Goal: Information Seeking & Learning: Learn about a topic

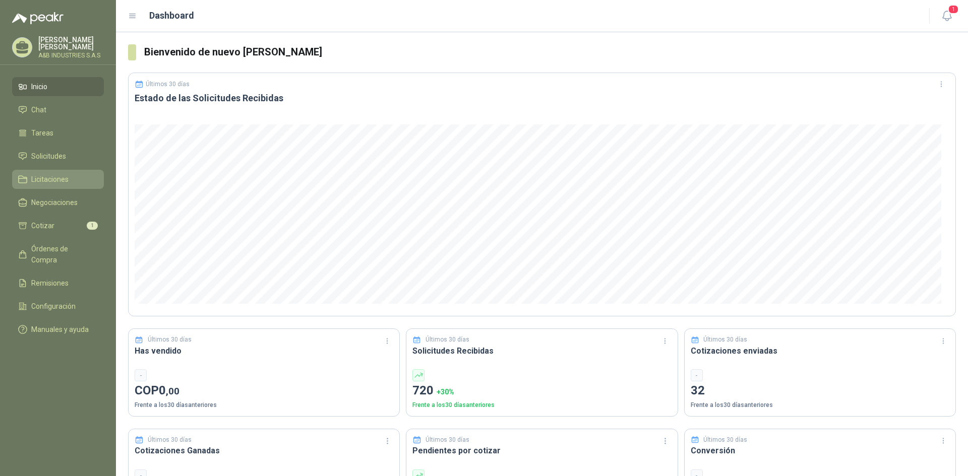
click at [68, 177] on span "Licitaciones" at bounding box center [49, 179] width 37 height 11
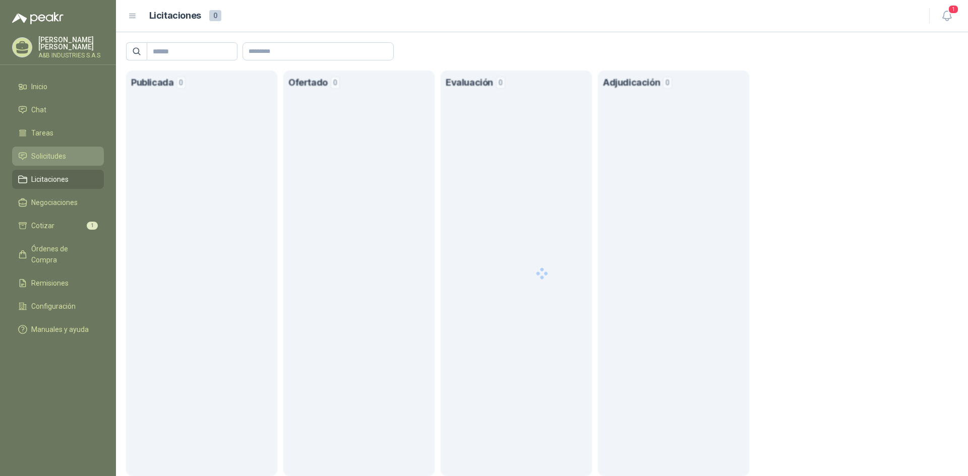
click at [70, 157] on li "Solicitudes" at bounding box center [58, 156] width 80 height 11
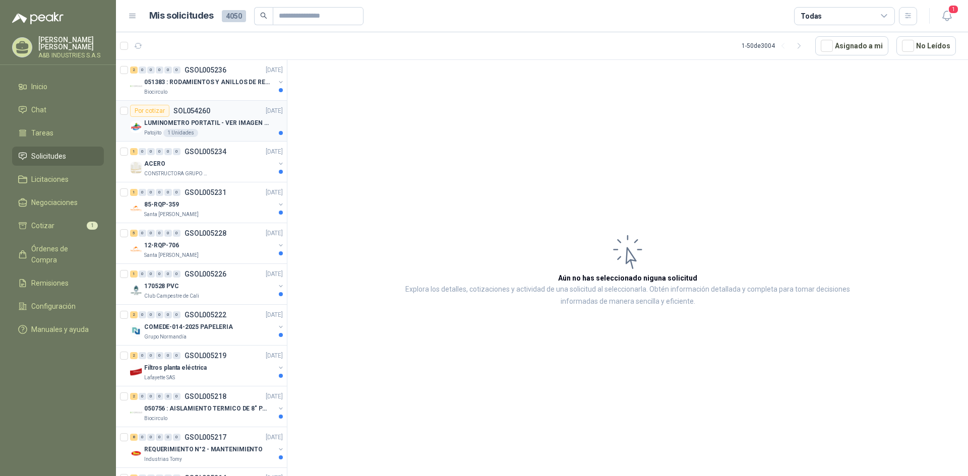
click at [239, 134] on div "Patojito 1 Unidades" at bounding box center [213, 133] width 139 height 8
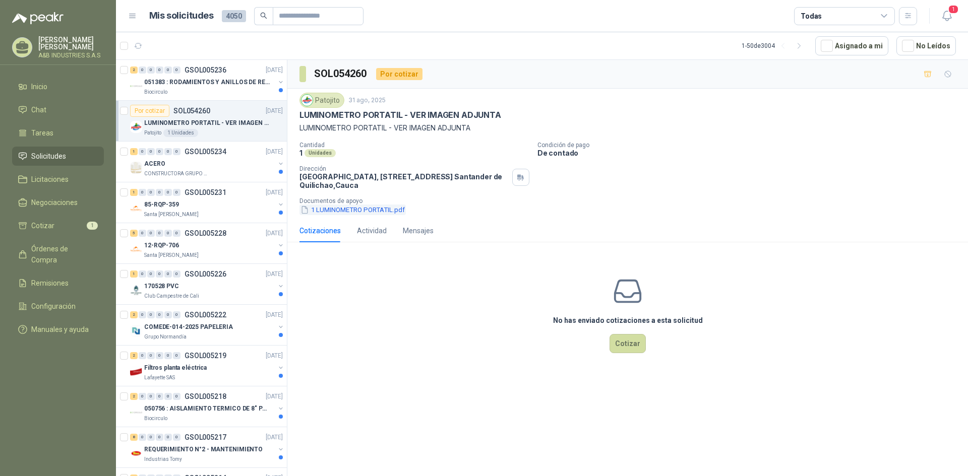
click at [394, 211] on button "1 LUMINOMETRO PORTATIL.pdf" at bounding box center [352, 210] width 106 height 11
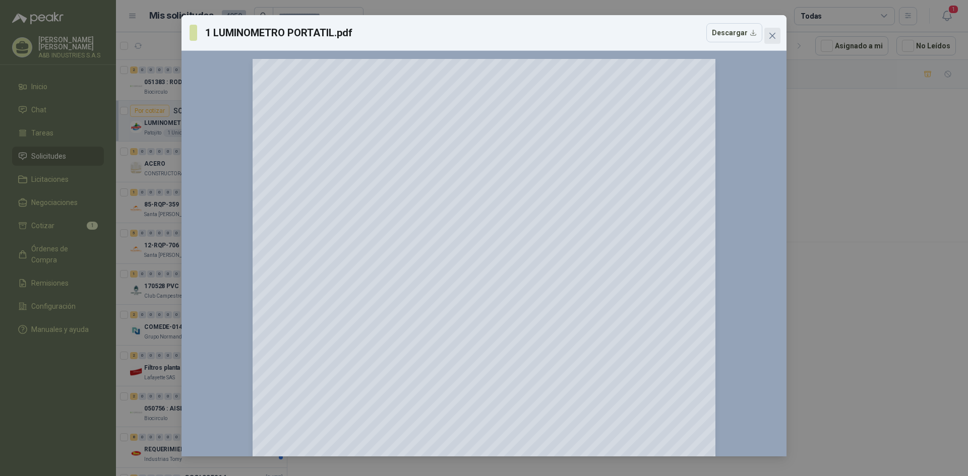
click at [778, 38] on span "Close" at bounding box center [772, 36] width 16 height 8
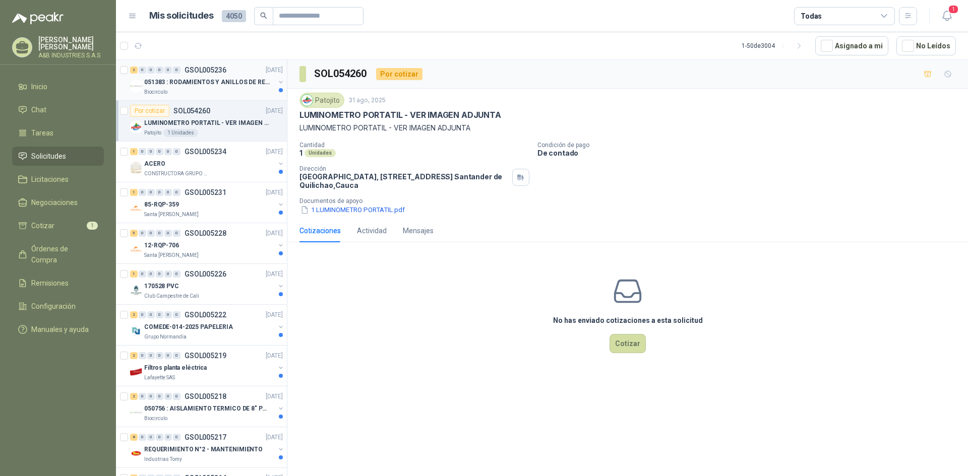
click at [210, 81] on p "051383 : RODAMIENTOS Y ANILLOS DE RETENCION RUEDAS" at bounding box center [206, 83] width 125 height 10
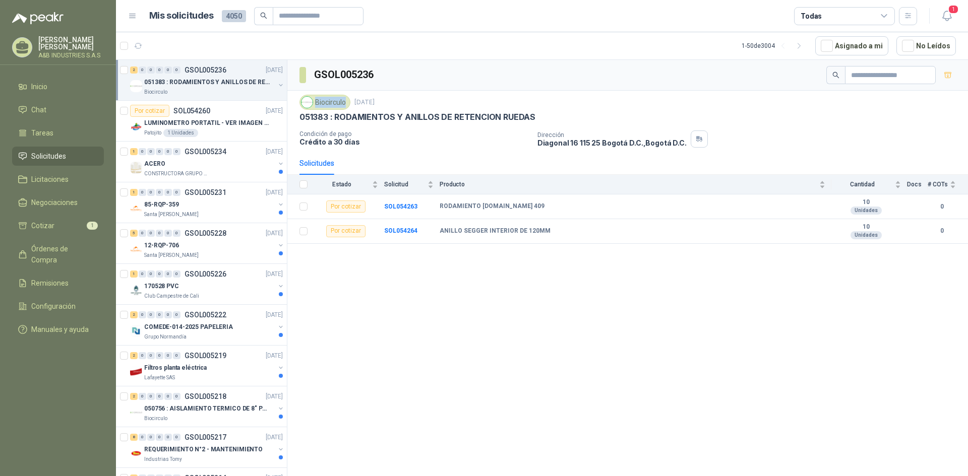
drag, startPoint x: 316, startPoint y: 100, endPoint x: 346, endPoint y: 103, distance: 29.8
click at [346, 103] on div "Biocirculo" at bounding box center [324, 102] width 51 height 15
copy div "Biocirculo"
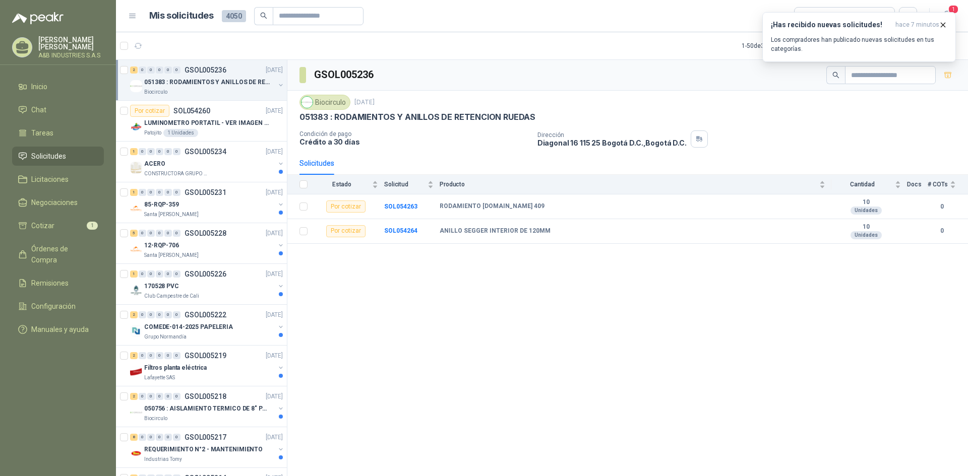
click at [582, 351] on div "GSOL005236 Biocirculo [DATE] 051383 : RODAMIENTOS Y ANILLOS DE RETENCION RUEDAS…" at bounding box center [627, 270] width 680 height 420
